Goal: Find specific page/section: Find specific page/section

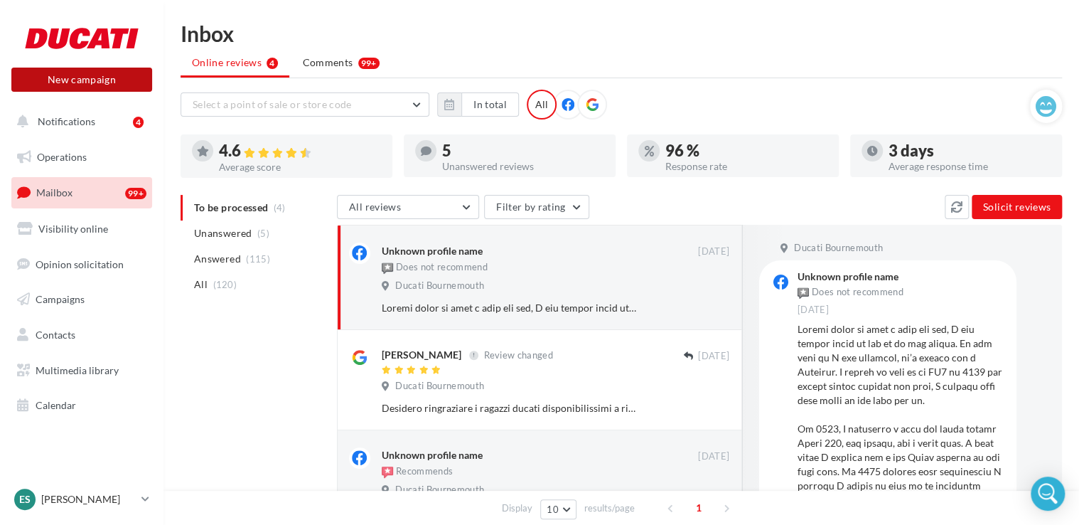
scroll to position [1564, 0]
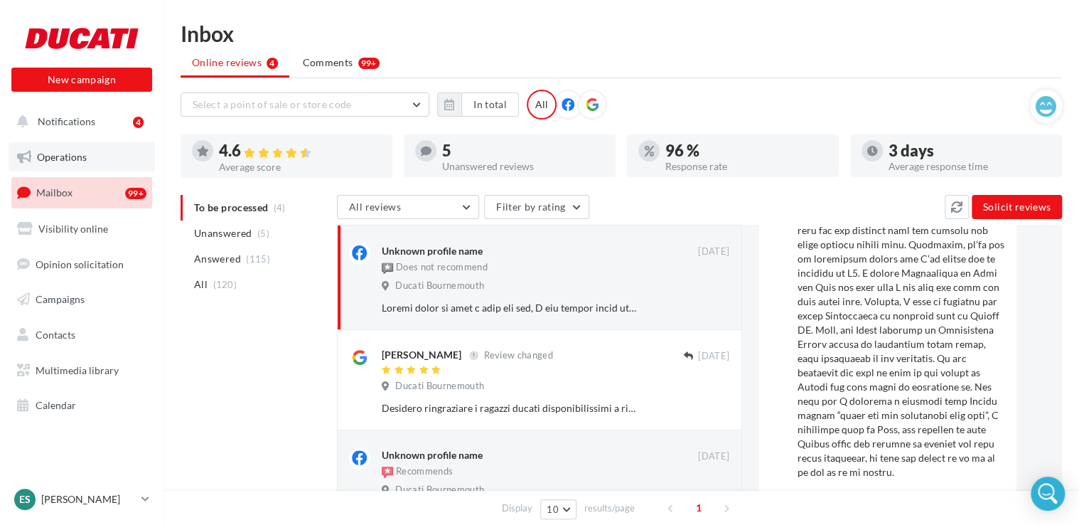
click at [41, 159] on span "Operations" at bounding box center [62, 157] width 50 height 12
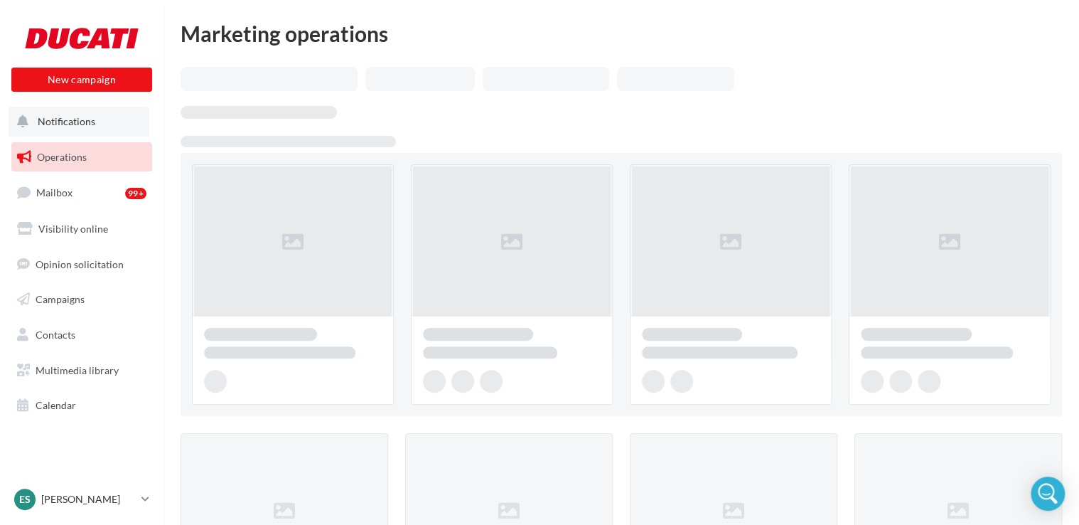
click at [108, 114] on button "Notifications" at bounding box center [79, 122] width 141 height 30
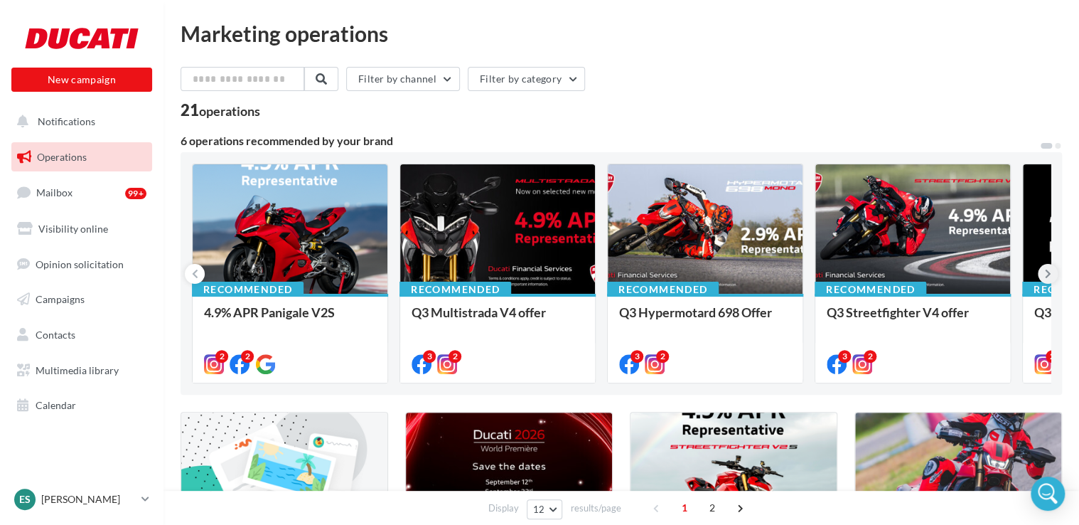
click at [1048, 277] on icon at bounding box center [1048, 274] width 6 height 14
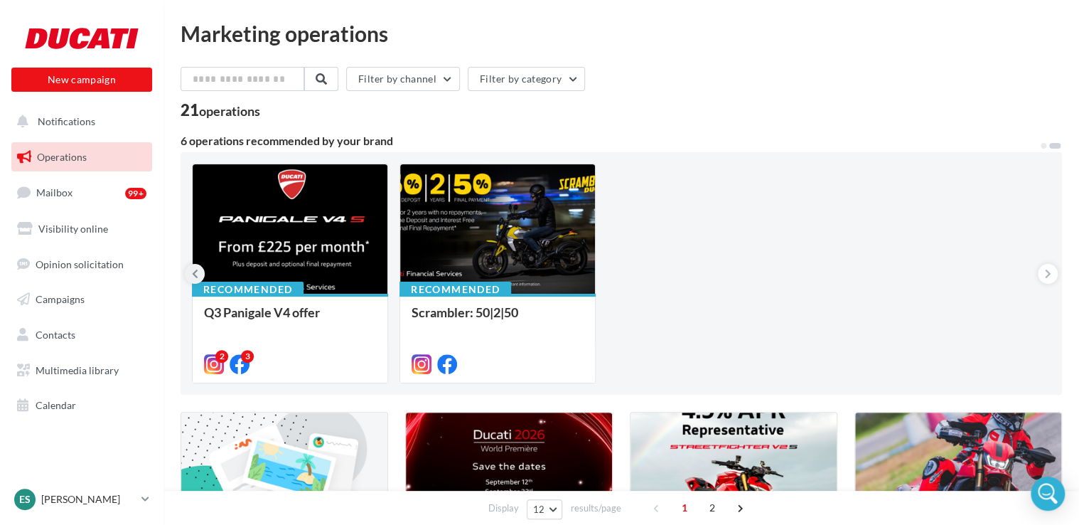
click at [196, 275] on icon at bounding box center [195, 274] width 6 height 14
